Goal: Check status: Check status

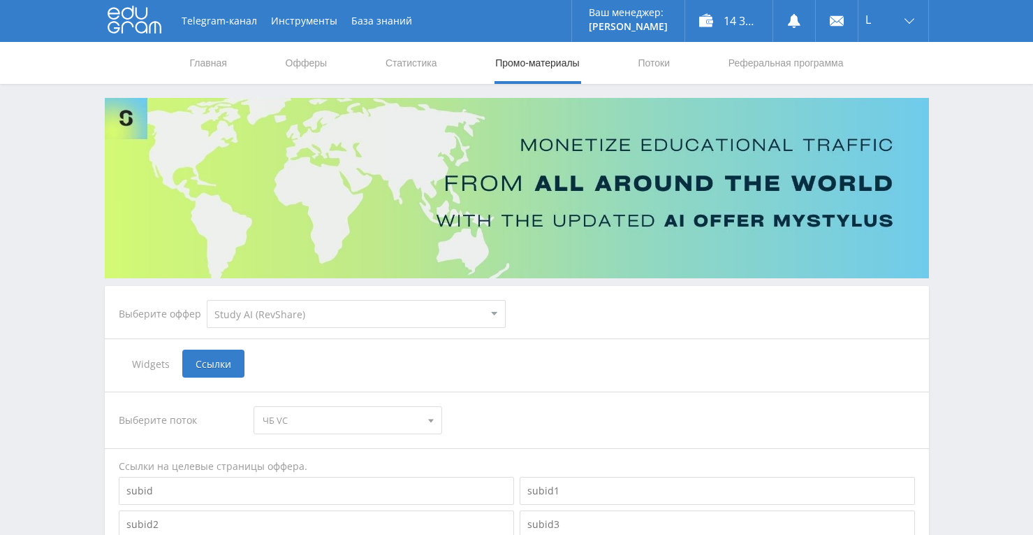
select select "376"
click at [398, 68] on link "Статистика" at bounding box center [411, 63] width 55 height 42
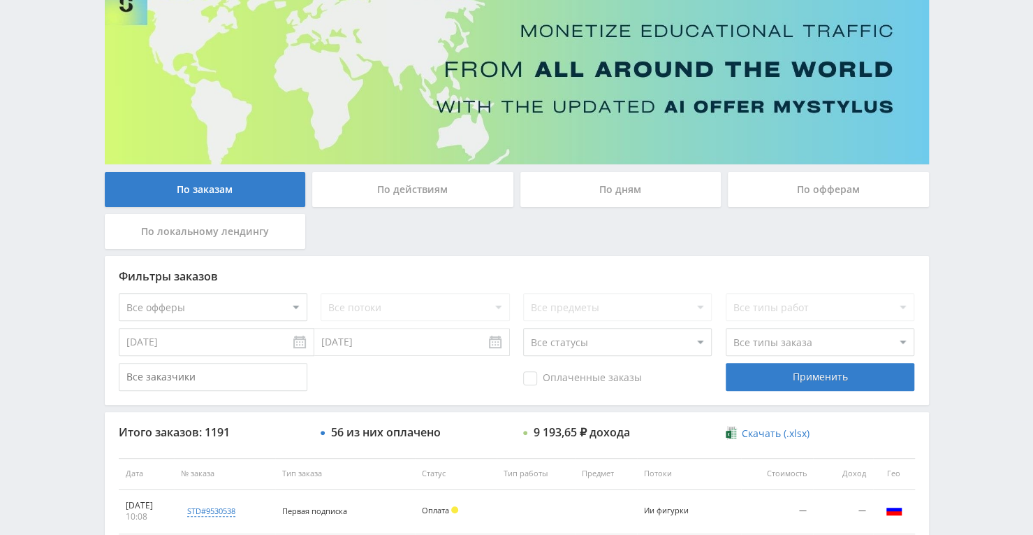
scroll to position [280, 0]
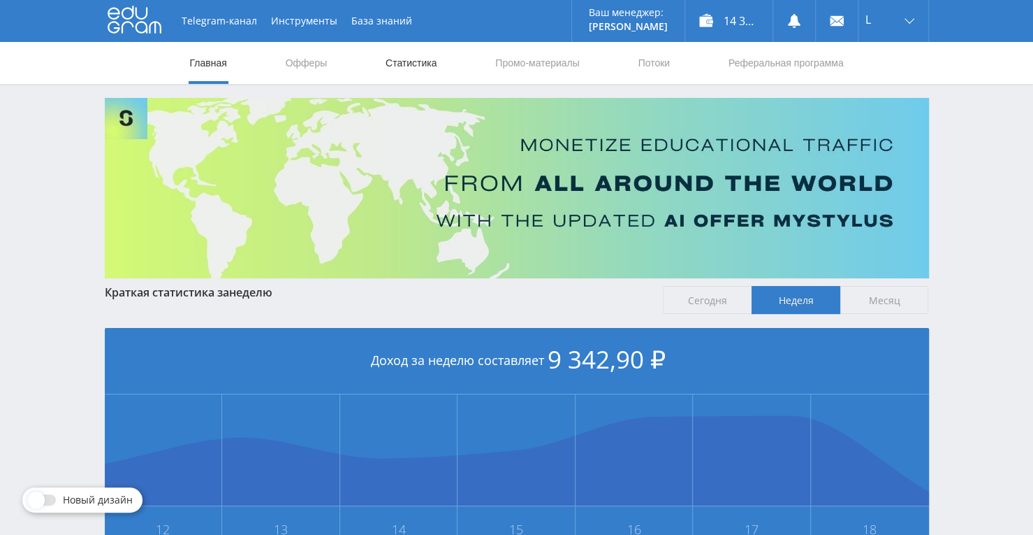
click at [435, 66] on link "Статистика" at bounding box center [411, 63] width 55 height 42
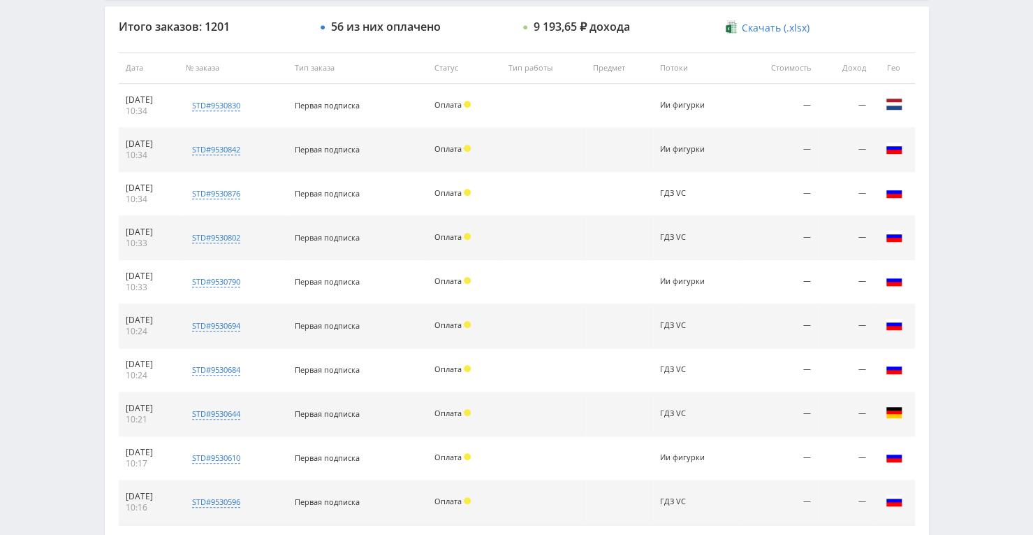
scroll to position [635, 0]
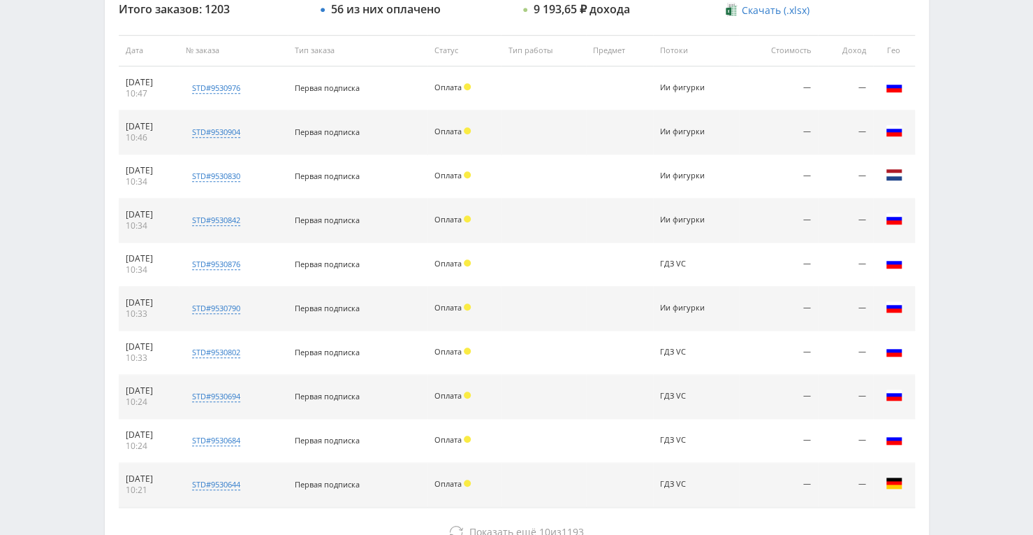
scroll to position [559, 0]
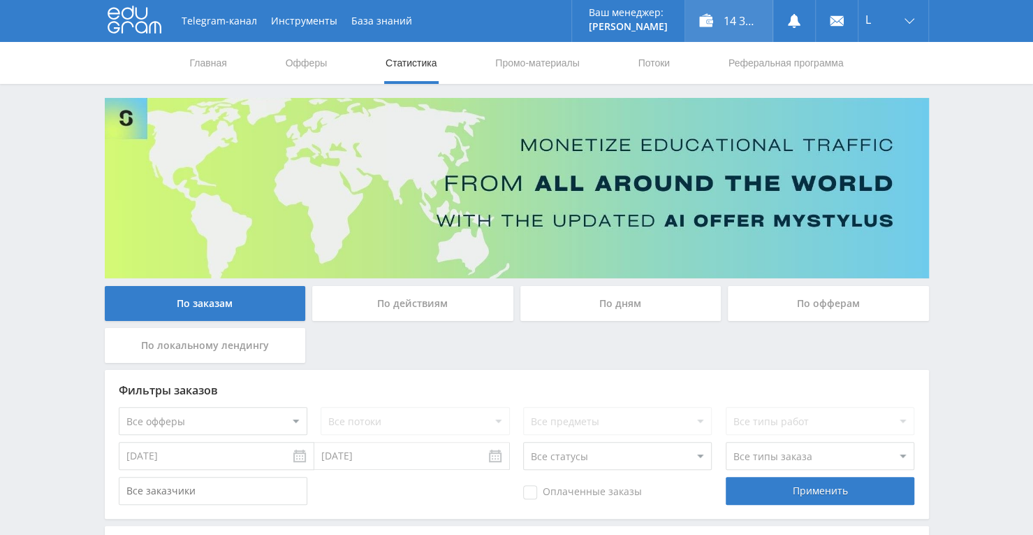
click at [729, 24] on div "14 362,00 ₽" at bounding box center [728, 21] width 87 height 42
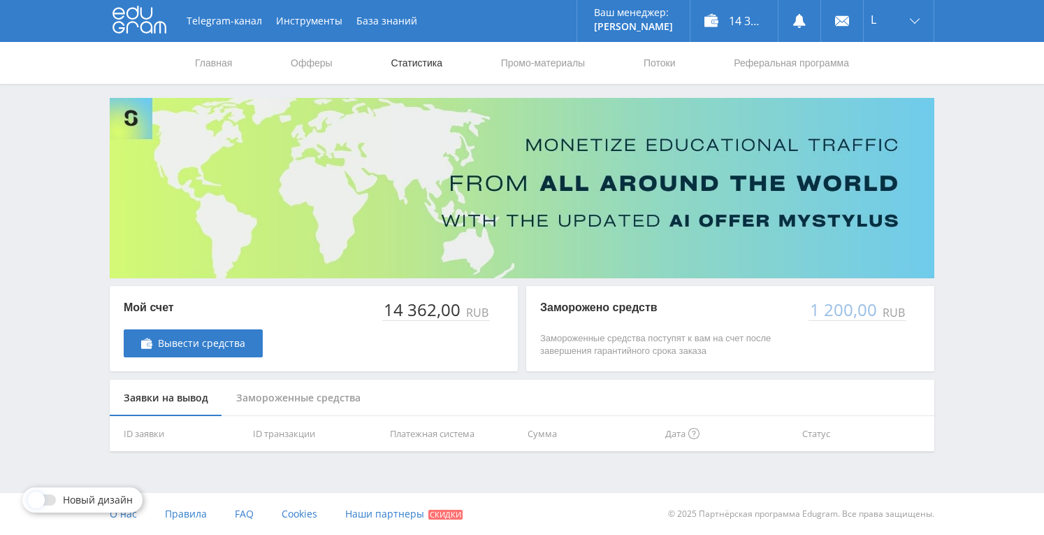
click at [402, 65] on link "Статистика" at bounding box center [416, 63] width 55 height 42
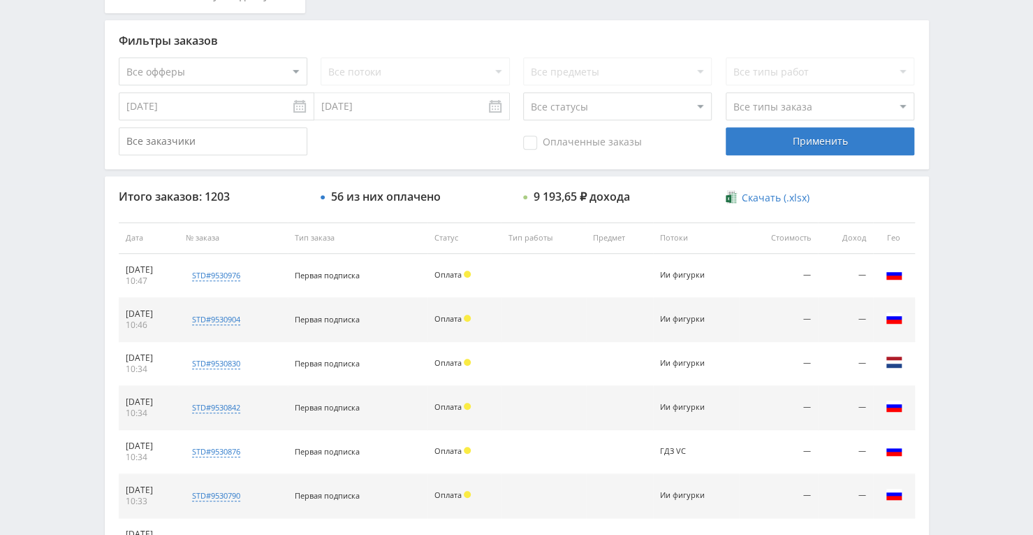
scroll to position [419, 0]
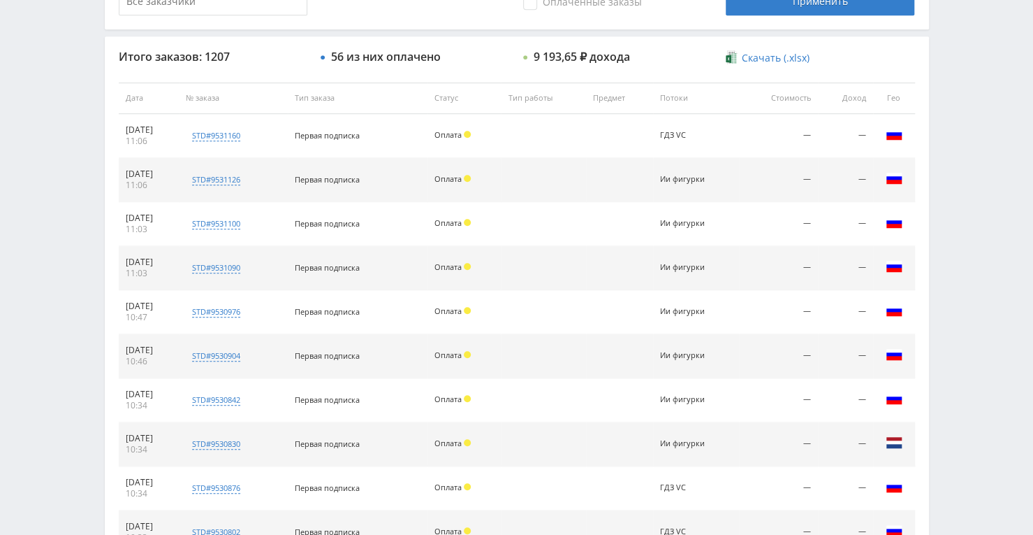
scroll to position [559, 0]
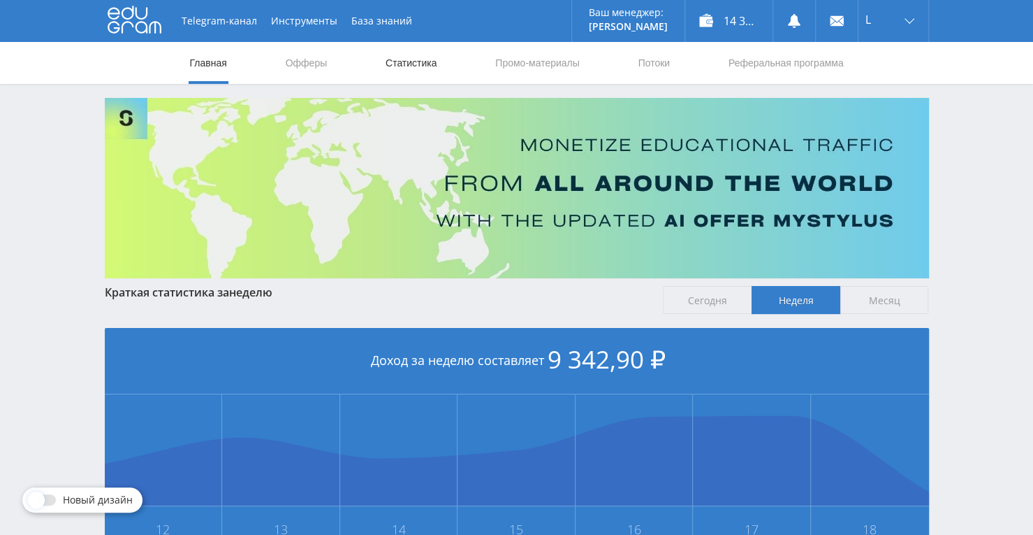
click at [430, 68] on link "Статистика" at bounding box center [411, 63] width 55 height 42
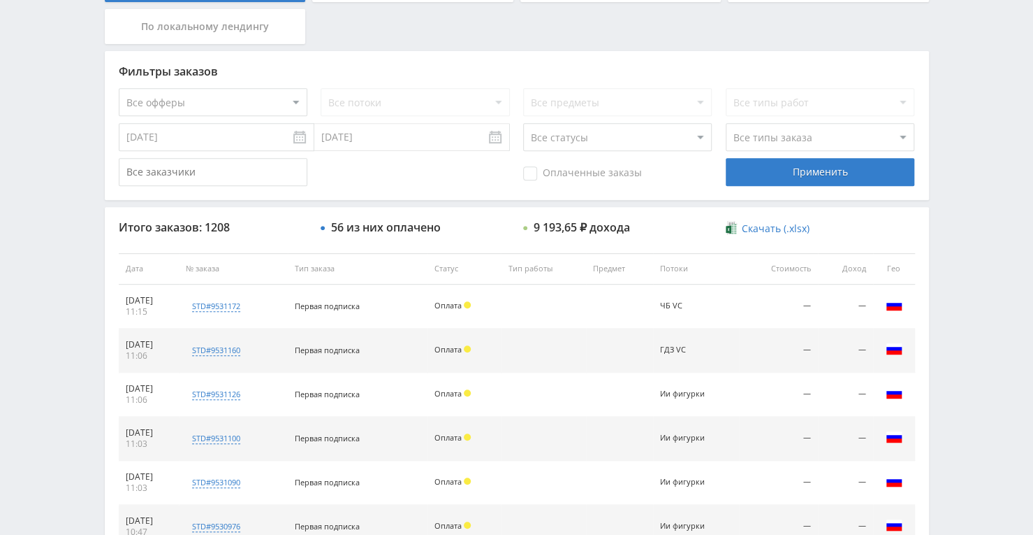
scroll to position [458, 0]
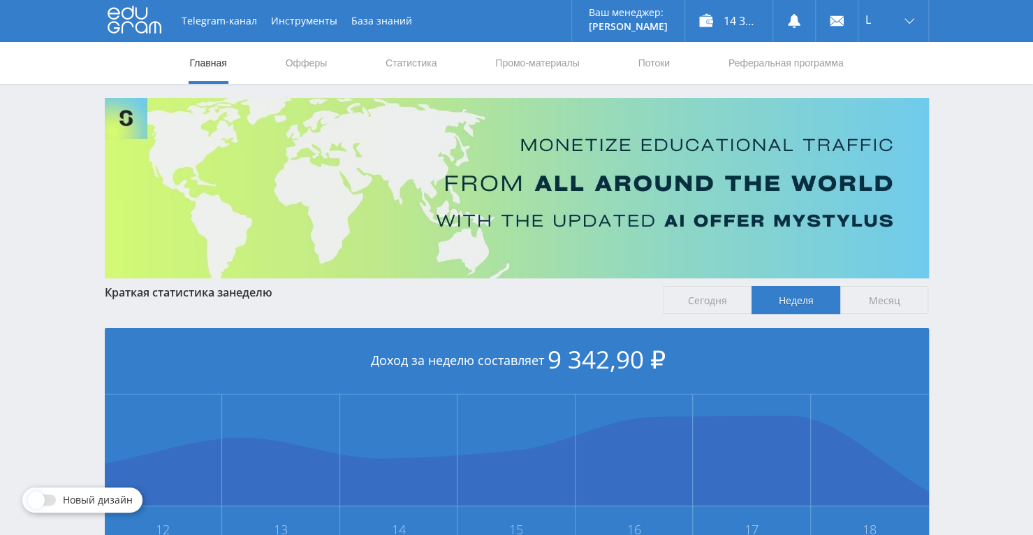
click at [443, 66] on nav "Главная Офферы Статистика Промо-материалы Потоки Реферальная программа" at bounding box center [517, 63] width 657 height 42
click at [407, 57] on link "Статистика" at bounding box center [411, 63] width 55 height 42
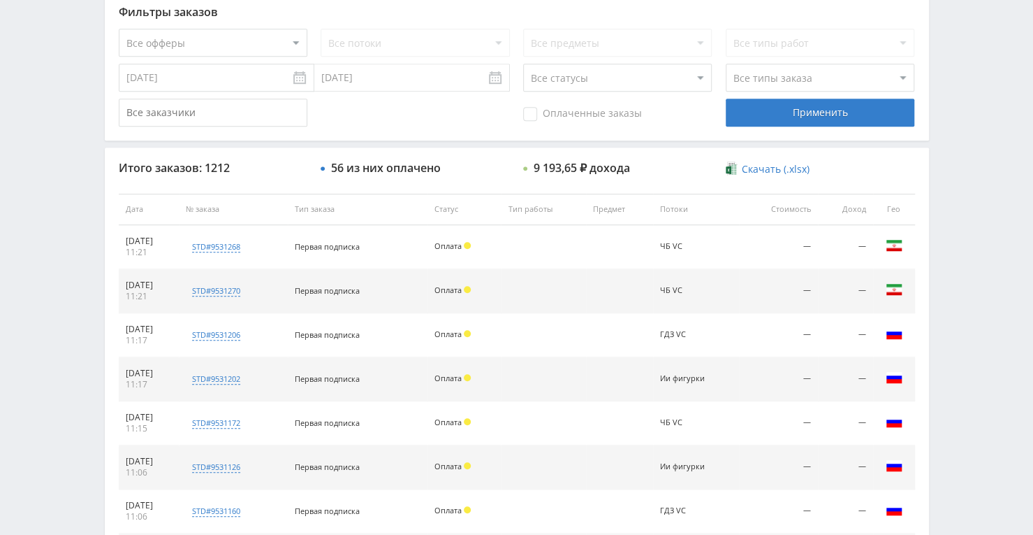
scroll to position [389, 0]
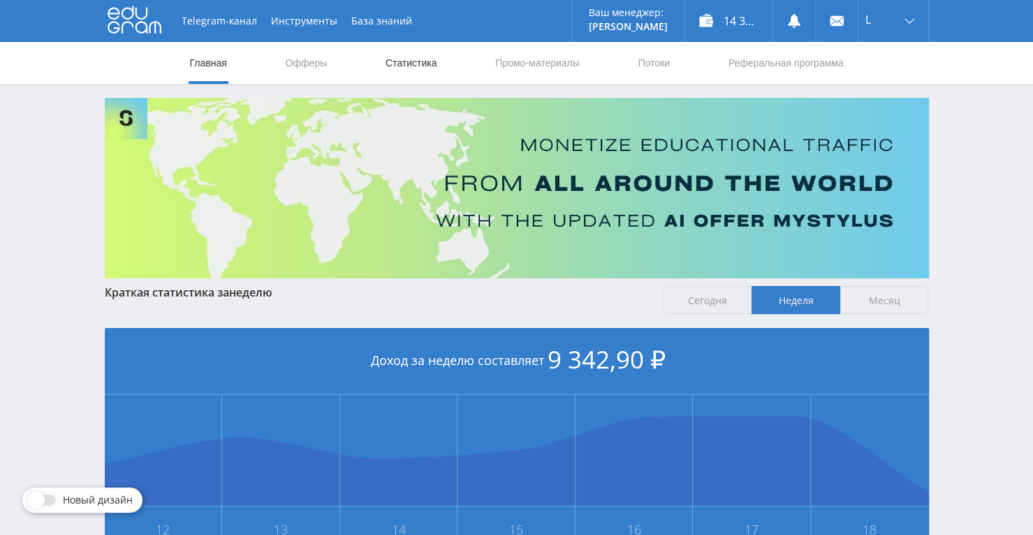
click at [404, 74] on link "Статистика" at bounding box center [411, 63] width 55 height 42
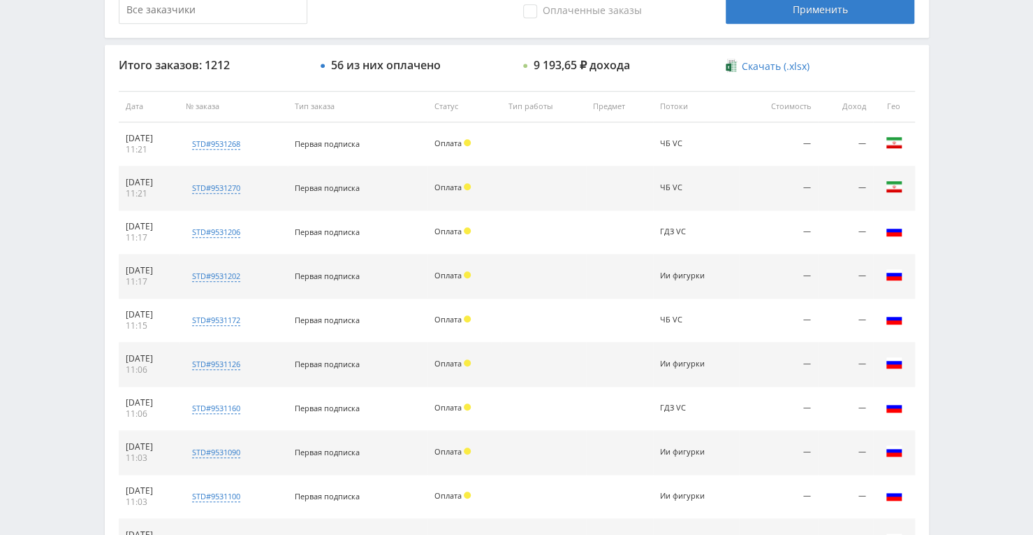
scroll to position [458, 0]
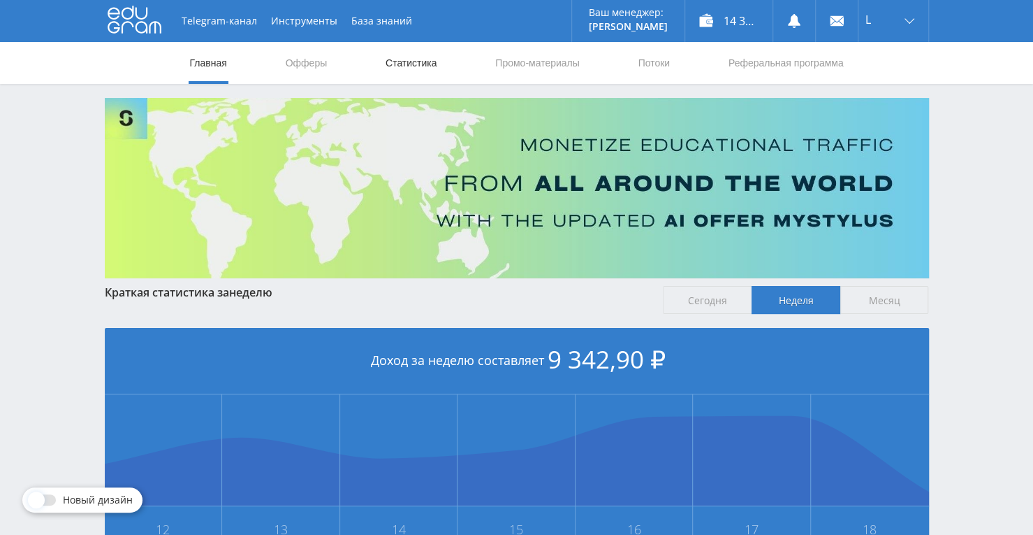
click at [423, 57] on link "Статистика" at bounding box center [411, 63] width 55 height 42
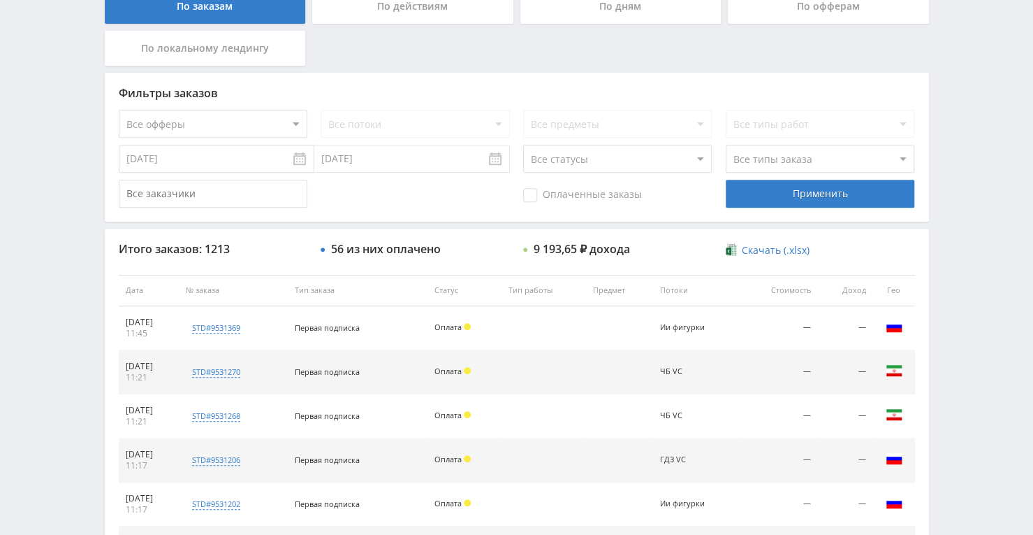
scroll to position [319, 0]
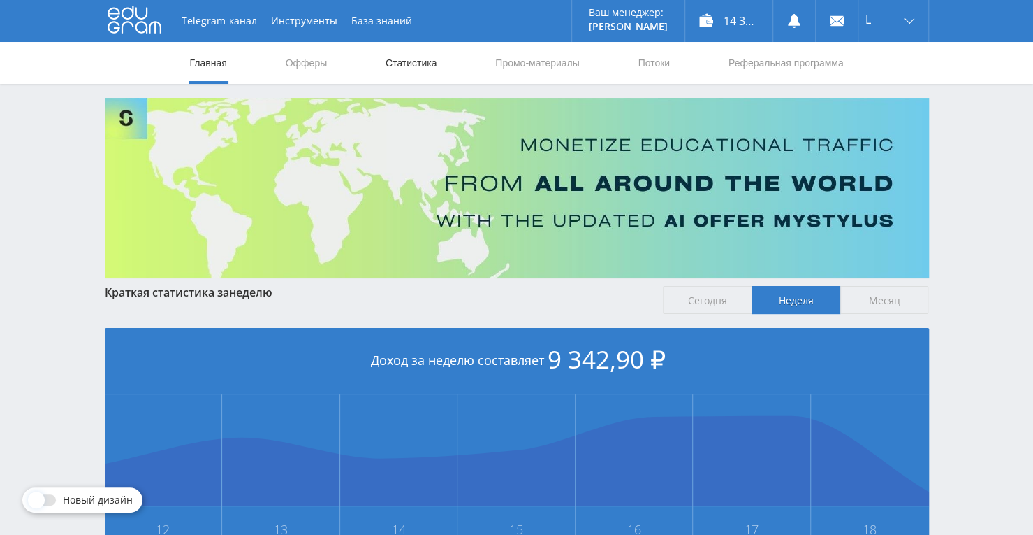
click at [423, 62] on link "Статистика" at bounding box center [411, 63] width 55 height 42
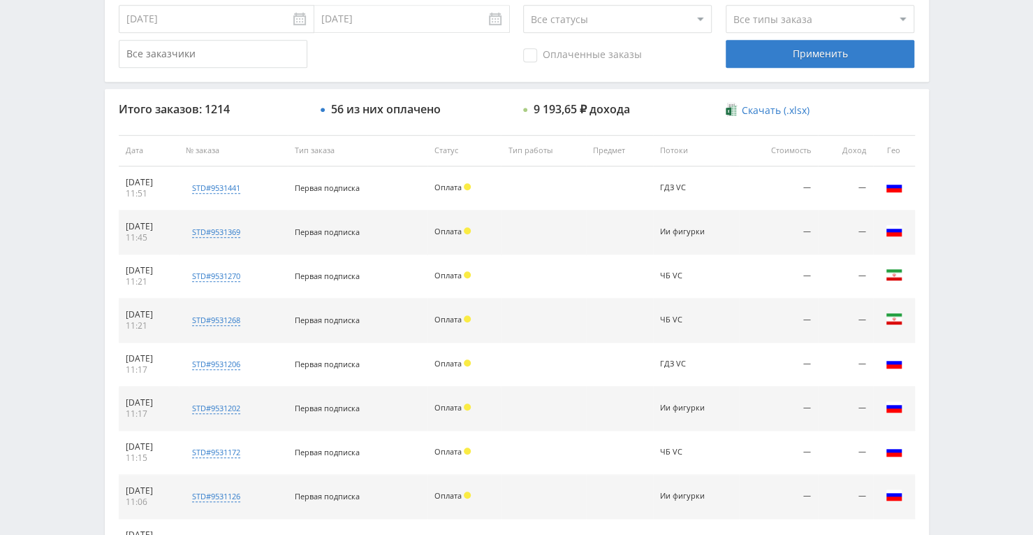
scroll to position [458, 0]
